Goal: Navigation & Orientation: Find specific page/section

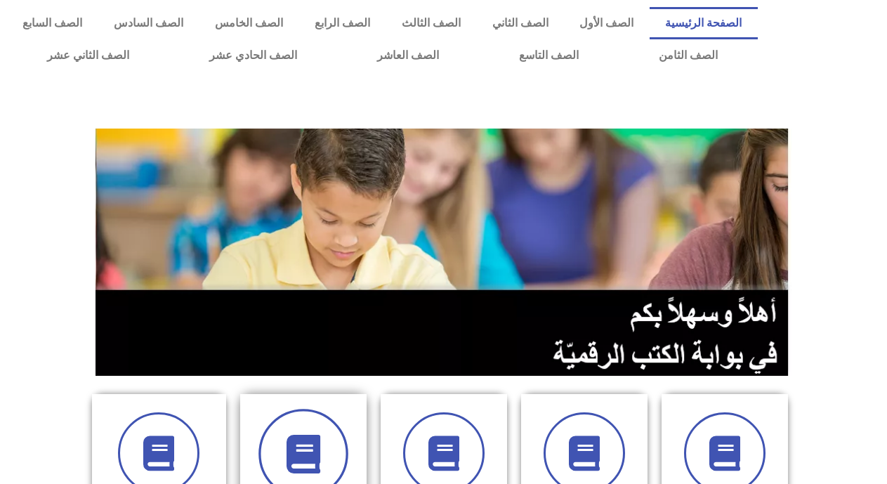
click at [296, 455] on icon at bounding box center [303, 454] width 39 height 39
